Goal: Download file/media

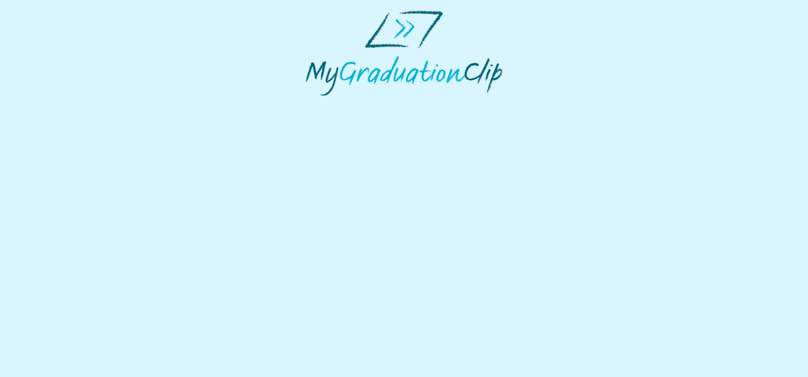
select select "**********"
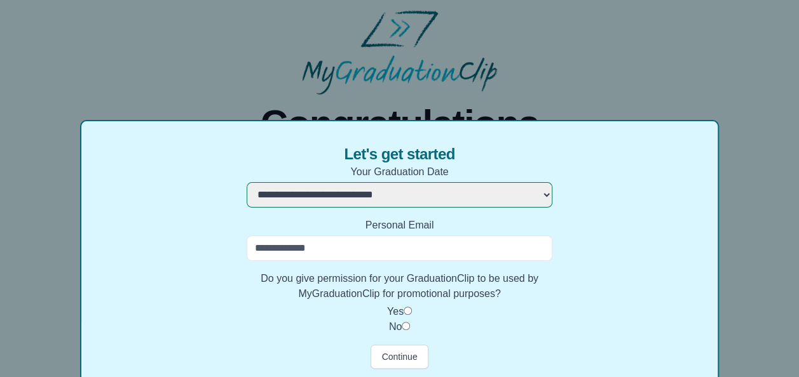
click at [327, 243] on input "Personal Email" at bounding box center [399, 248] width 306 height 25
type input "**********"
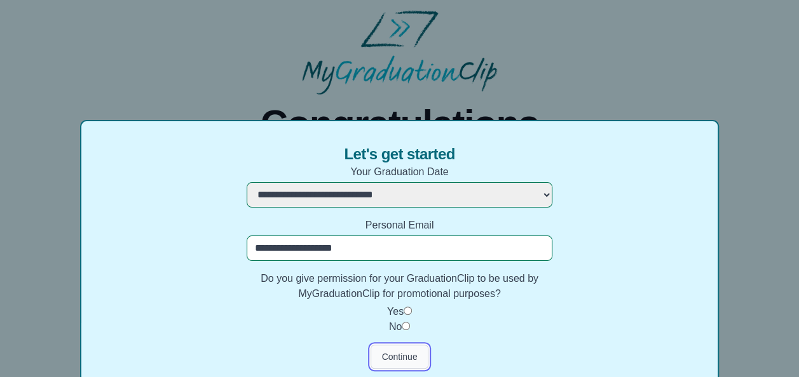
click at [402, 358] on button "Continue" at bounding box center [398, 357] width 57 height 24
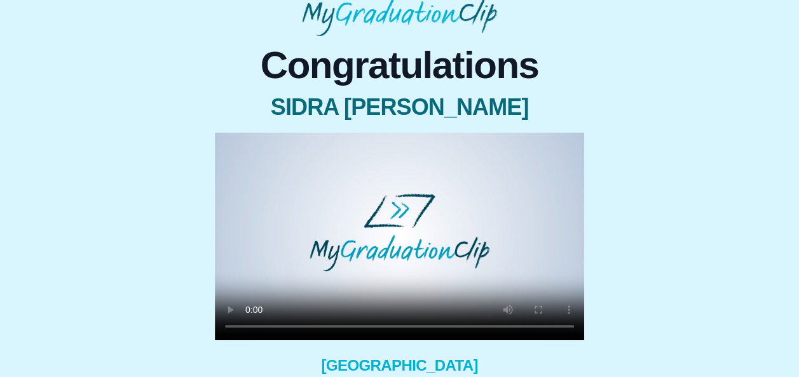
scroll to position [60, 0]
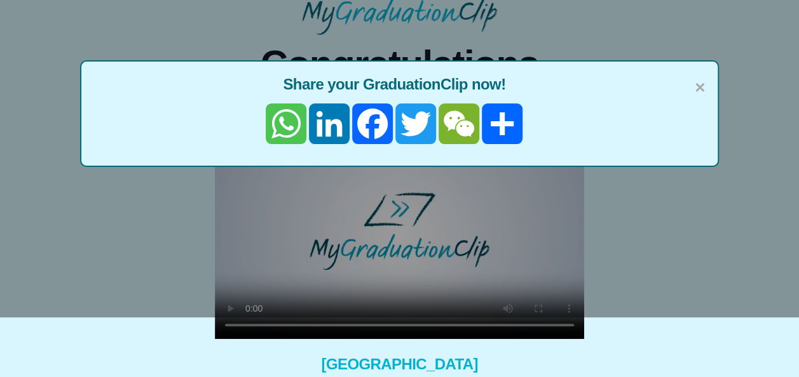
click at [288, 126] on link "WhatsApp" at bounding box center [285, 124] width 43 height 41
click at [698, 92] on span "×" at bounding box center [699, 87] width 10 height 27
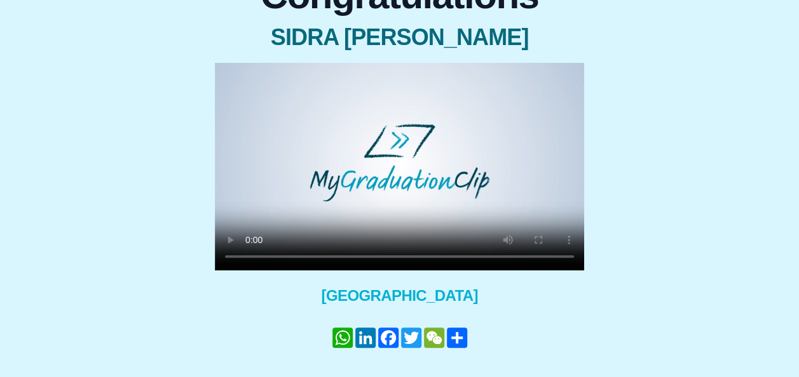
scroll to position [174, 0]
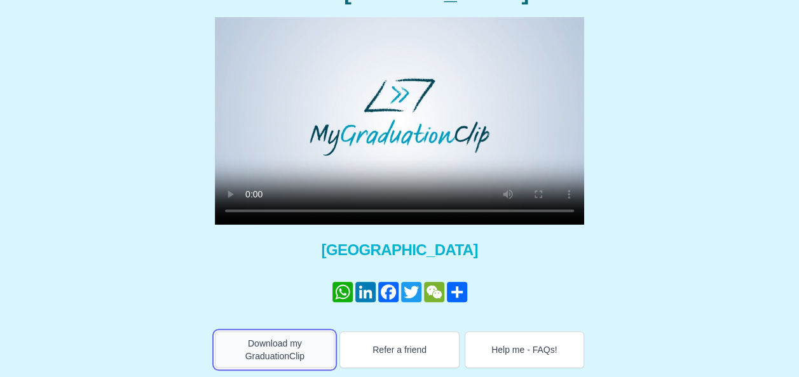
click at [246, 354] on button "Download my GraduationClip" at bounding box center [274, 350] width 119 height 37
click at [677, 129] on div "Congratulations [PERSON_NAME] × Share your GraduationClip now! WhatsApp LinkedI…" at bounding box center [399, 145] width 778 height 448
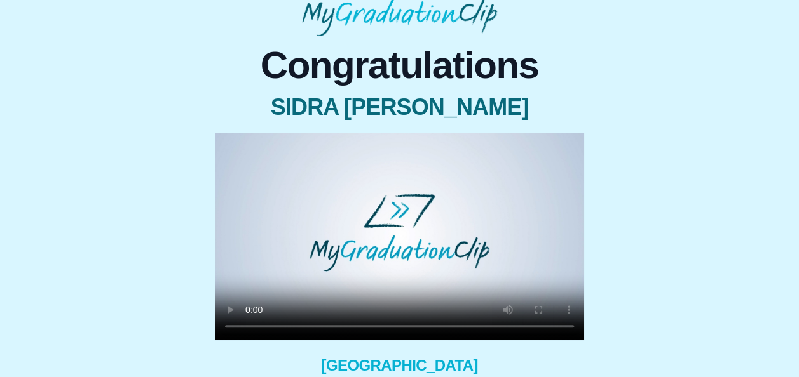
scroll to position [61, 0]
